Goal: Transaction & Acquisition: Purchase product/service

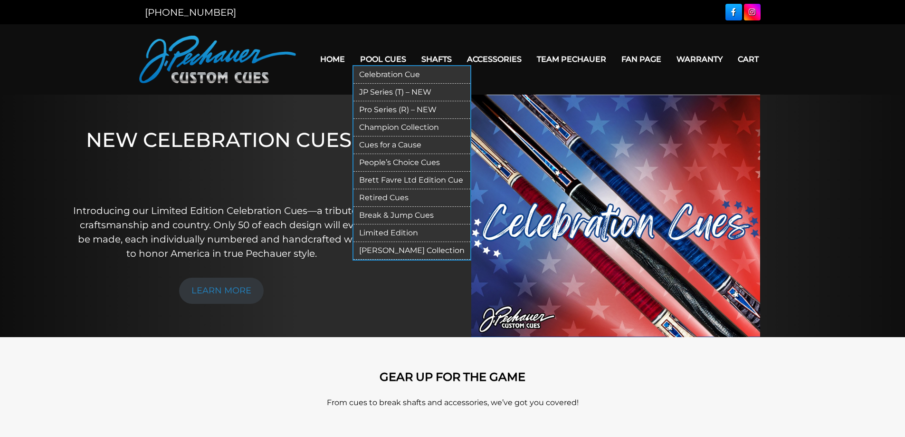
click at [385, 91] on link "JP Series (T) – NEW" at bounding box center [412, 93] width 117 height 18
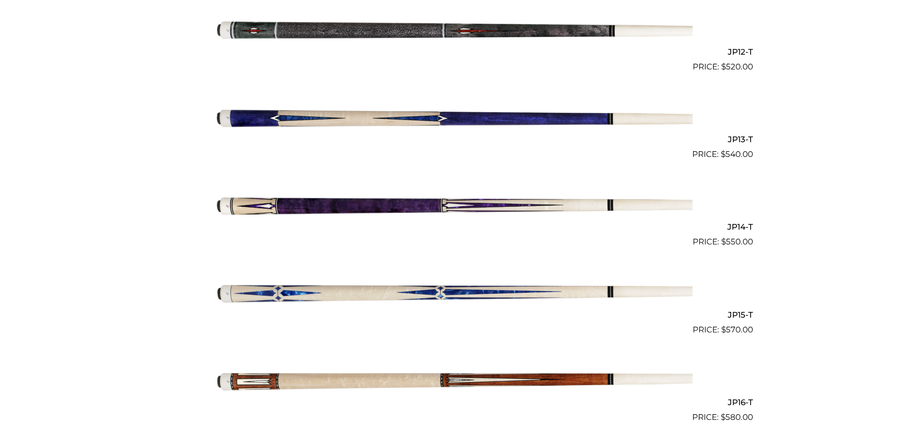
scroll to position [1287, 0]
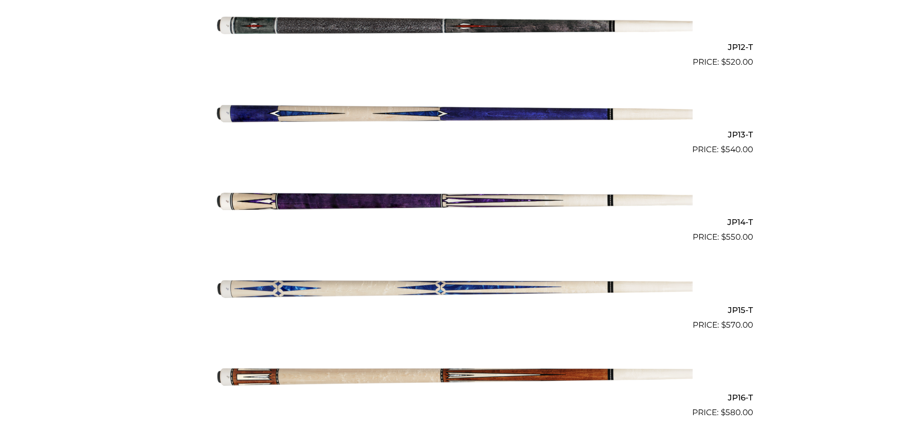
click at [391, 286] on img at bounding box center [453, 287] width 480 height 80
